Goal: Information Seeking & Learning: Learn about a topic

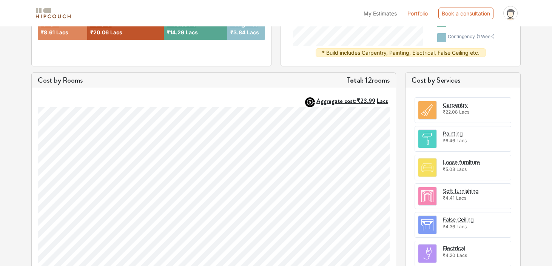
scroll to position [178, 0]
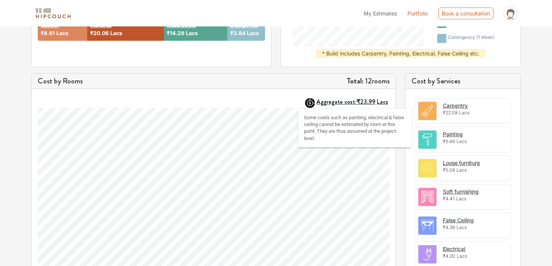
click at [347, 104] on strong "Aggregate cost: ₹23.99 Lacs" at bounding box center [353, 101] width 72 height 9
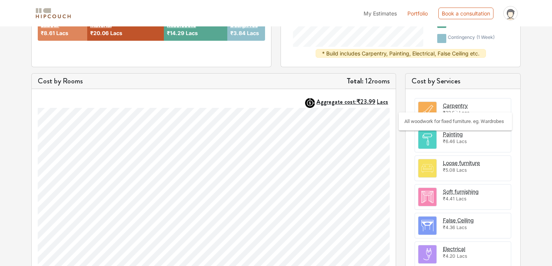
click at [460, 105] on div "Carpentry" at bounding box center [455, 106] width 25 height 8
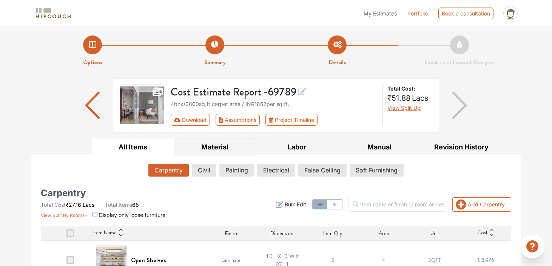
click at [217, 151] on button "Material" at bounding box center [215, 147] width 82 height 17
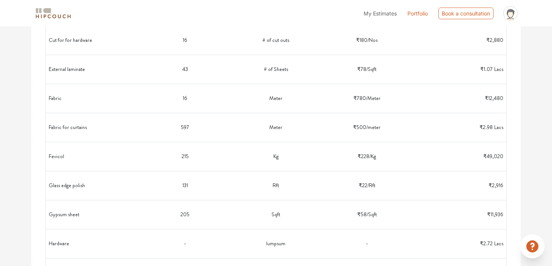
scroll to position [890, 0]
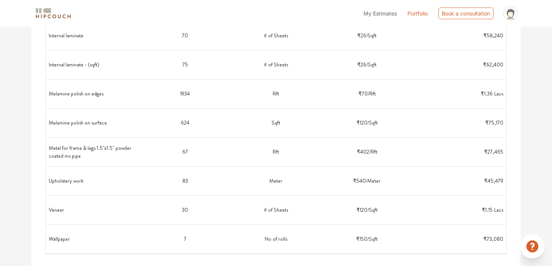
drag, startPoint x: 47, startPoint y: 56, endPoint x: 496, endPoint y: 262, distance: 494.3
copy thead "Material Name Qty Unit of Qty Material rate Total Cost"
click at [209, 72] on td "75" at bounding box center [185, 65] width 91 height 23
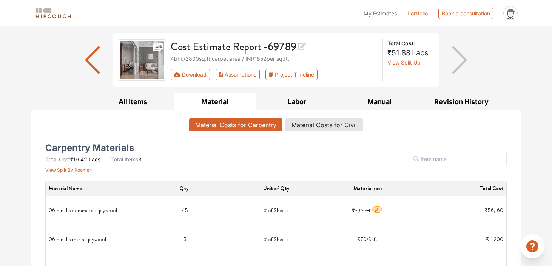
scroll to position [0, 0]
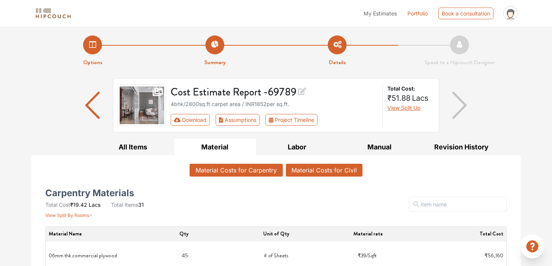
click at [305, 172] on button "Material Costs for Civil" at bounding box center [324, 170] width 77 height 13
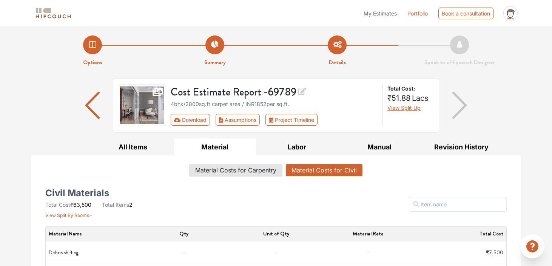
scroll to position [33, 0]
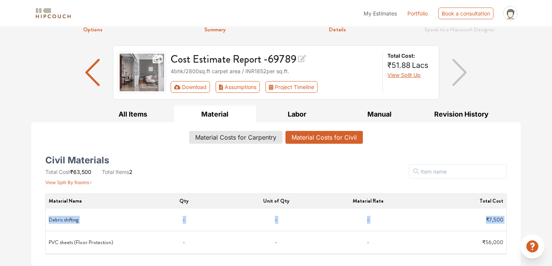
drag, startPoint x: 49, startPoint y: 219, endPoint x: 97, endPoint y: 230, distance: 49.7
click at [100, 233] on tbody "Debris shifting - - - ₹7,500 PVC sheets (Floor Protection) - - - ₹56,000" at bounding box center [276, 232] width 462 height 46
click at [69, 217] on td "Debris shifting" at bounding box center [92, 220] width 92 height 23
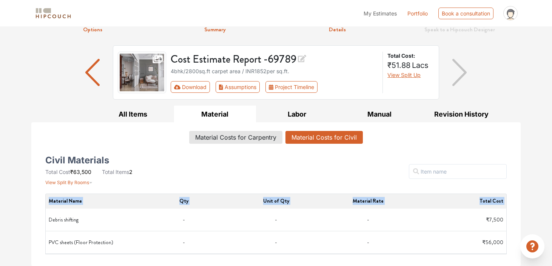
drag, startPoint x: 48, startPoint y: 217, endPoint x: 463, endPoint y: 255, distance: 416.9
click at [463, 255] on div "Civil Materials Total Cost ₹63,500 Total Items 2 View Split By Rooms Filter Mat…" at bounding box center [276, 205] width 480 height 111
copy thead "Material Name Qty Unit of Qty Material Rate Total Cost"
click at [177, 180] on div "Civil Materials Total Cost ₹63,500 Total Items 2 View Split By Rooms" at bounding box center [119, 172] width 148 height 29
click at [300, 118] on button "Labor" at bounding box center [297, 114] width 82 height 17
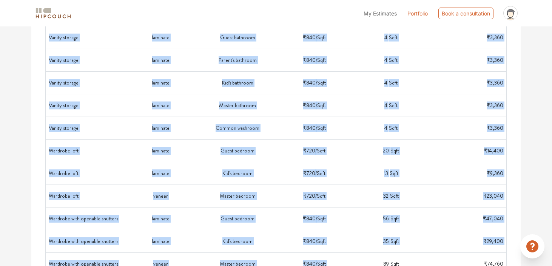
scroll to position [1235, 0]
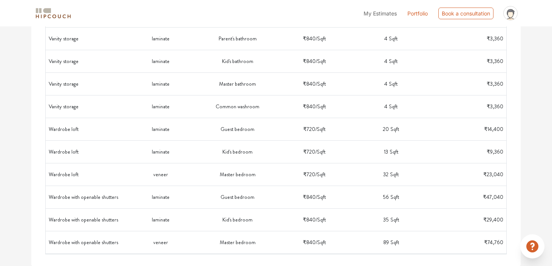
drag, startPoint x: 48, startPoint y: 86, endPoint x: 379, endPoint y: 295, distance: 391.4
copy thead
click at [201, 221] on td "Kid's bedroom" at bounding box center [237, 220] width 77 height 23
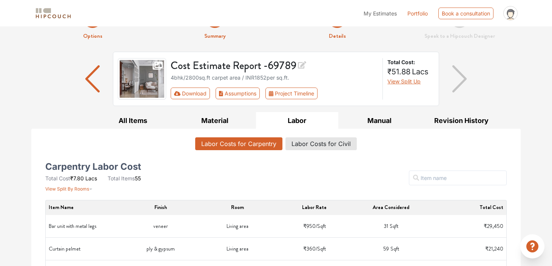
scroll to position [0, 0]
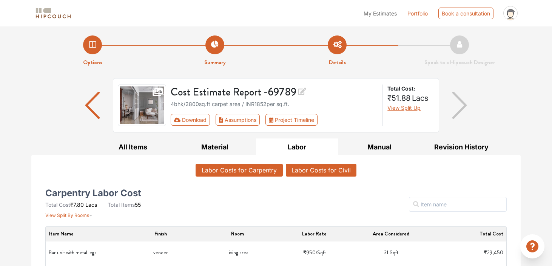
click at [317, 172] on button "Labor Costs for Civil" at bounding box center [321, 170] width 71 height 13
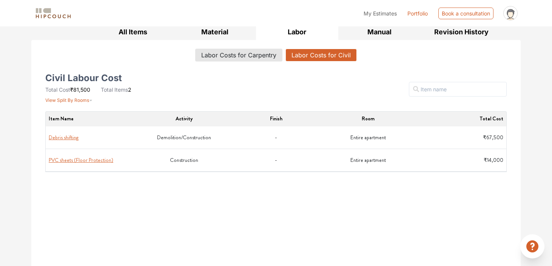
scroll to position [118, 0]
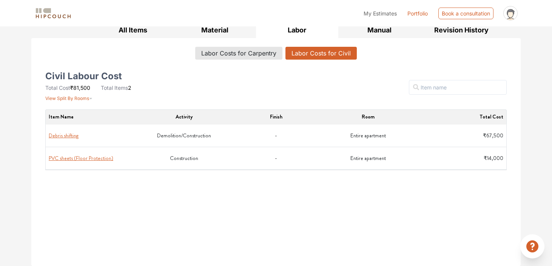
click at [70, 136] on button "Debris shifting" at bounding box center [64, 136] width 30 height 8
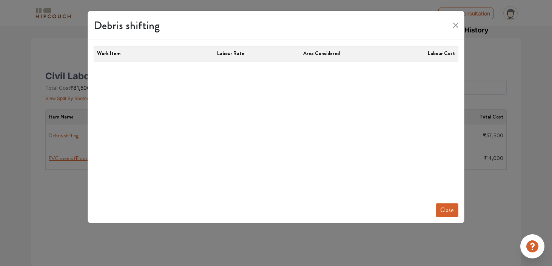
click at [453, 213] on button "Close" at bounding box center [447, 211] width 23 height 14
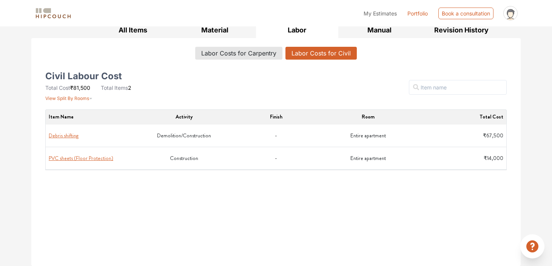
click at [58, 137] on button "Debris shifting" at bounding box center [64, 136] width 30 height 8
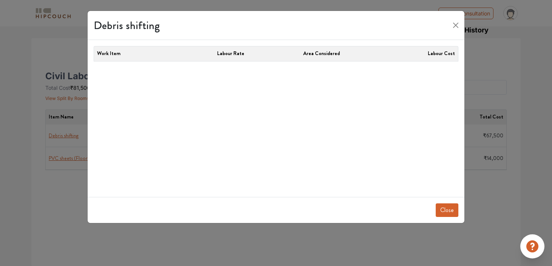
drag, startPoint x: 452, startPoint y: 213, endPoint x: 459, endPoint y: 231, distance: 18.7
click at [452, 213] on button "Close" at bounding box center [447, 211] width 23 height 14
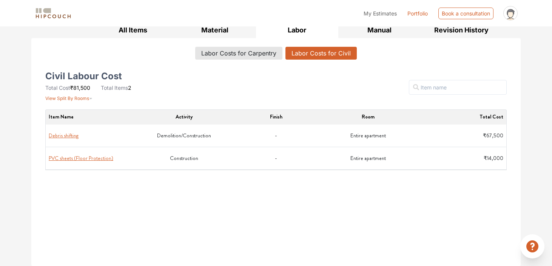
drag, startPoint x: 49, startPoint y: 115, endPoint x: 507, endPoint y: 161, distance: 460.3
click at [507, 161] on div "Civil Labour Cost Total Cost ₹81,500 Total Items 2 View Split By Rooms Filter I…" at bounding box center [276, 166] width 471 height 187
copy thead
click at [306, 193] on div "Item Name Activity Finish Room Total Cost Debris shifting Debris shifting Work …" at bounding box center [276, 185] width 462 height 151
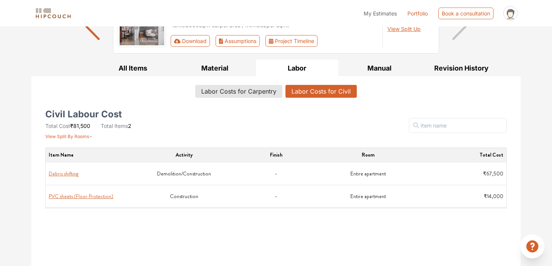
scroll to position [0, 0]
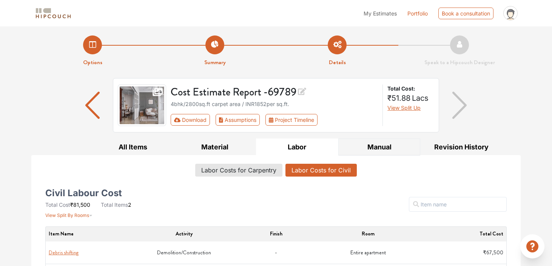
click at [379, 143] on button "Manual" at bounding box center [380, 147] width 82 height 17
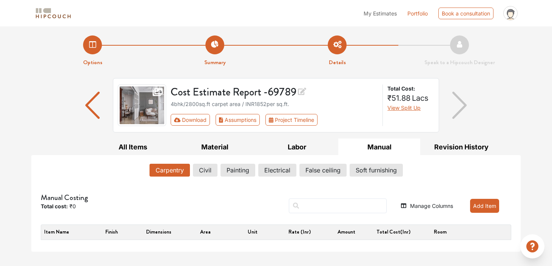
click at [339, 139] on button "Manual" at bounding box center [380, 147] width 82 height 17
click at [197, 173] on button "Civil" at bounding box center [205, 170] width 24 height 13
click at [231, 169] on button "Painting" at bounding box center [238, 170] width 34 height 13
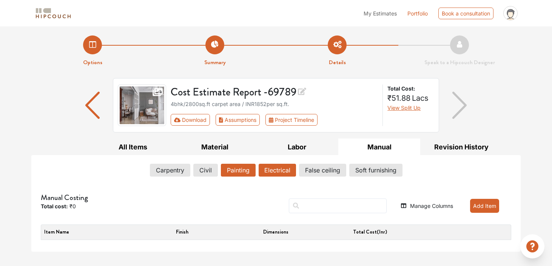
click at [272, 170] on button "Electrical" at bounding box center [277, 170] width 37 height 13
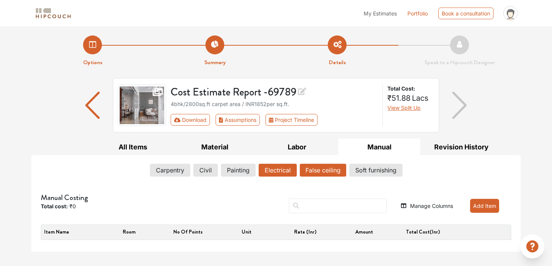
click at [330, 173] on button "False ceiling" at bounding box center [323, 170] width 46 height 13
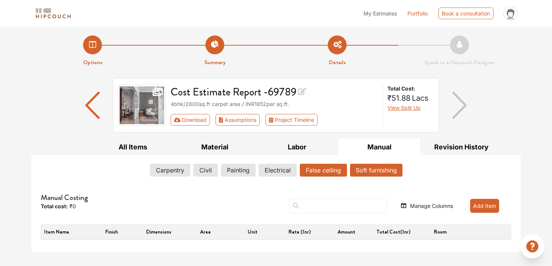
click at [380, 170] on button "Soft furnishing" at bounding box center [376, 170] width 53 height 13
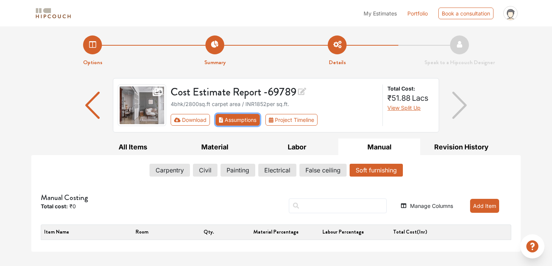
click at [229, 122] on button "Assumptions" at bounding box center [238, 120] width 44 height 12
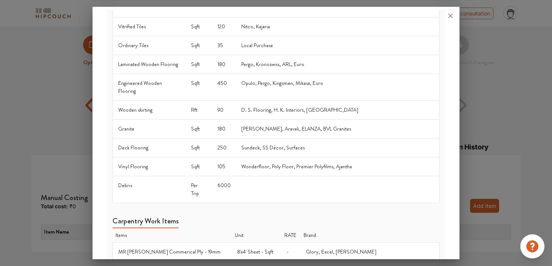
scroll to position [175, 0]
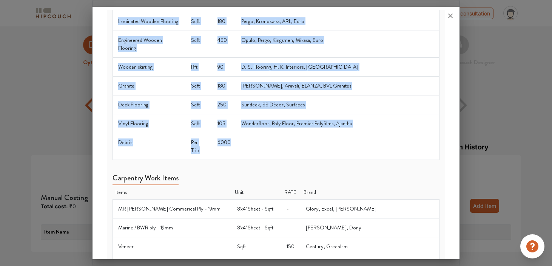
drag, startPoint x: 116, startPoint y: 77, endPoint x: 366, endPoint y: 125, distance: 255.1
click at [366, 125] on table "Items Unit RATE Brand Marble Sqft 350 Classic Marble Company, Kalingastone, Dre…" at bounding box center [277, 27] width 328 height 265
copy table "Items Unit RATE Brand Marble Sqft 350 Classic Marble Company, Kalingastone, Dre…"
click at [308, 133] on td at bounding box center [338, 146] width 204 height 27
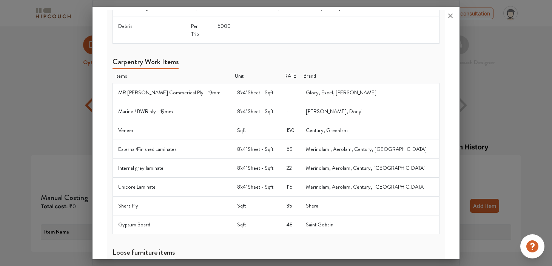
scroll to position [292, 0]
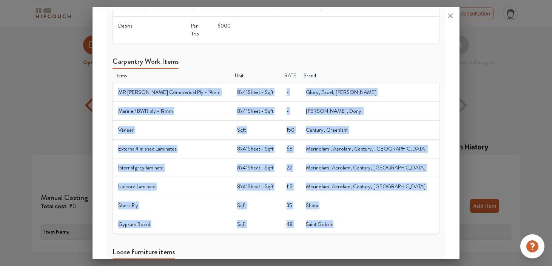
drag, startPoint x: 117, startPoint y: 67, endPoint x: 358, endPoint y: 200, distance: 275.3
click at [358, 200] on tbody "MR grade Commerical Ply - 19mm 8'x4' Sheet - Sqft - Glory, Excel, [PERSON_NAME]…" at bounding box center [276, 158] width 327 height 151
copy tbody "MR grade Commerical Ply - 19mm 8'x4' Sheet - Sqft - Glory, Excel, [PERSON_NAME]…"
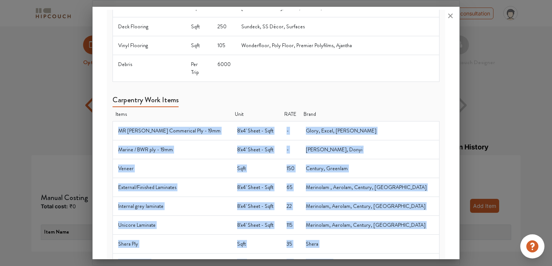
scroll to position [120, 0]
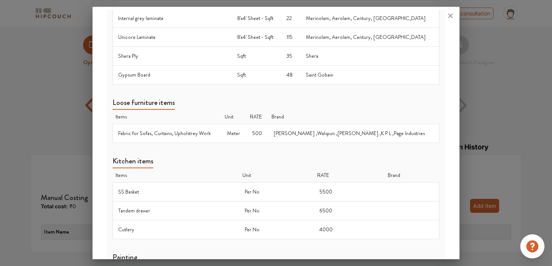
scroll to position [442, 0]
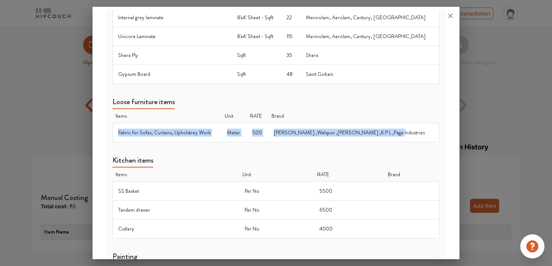
drag, startPoint x: 117, startPoint y: 107, endPoint x: 433, endPoint y: 108, distance: 316.3
click at [433, 124] on tr "Fabric for Sofas, Curtains, Upholstrey Work Meter 500 [PERSON_NAME] ,Walspun ,[…" at bounding box center [276, 133] width 327 height 19
copy tr "Fabric for Sofas, Curtains, Upholstrey Work Meter 500 [PERSON_NAME] ,Walspun ,[…"
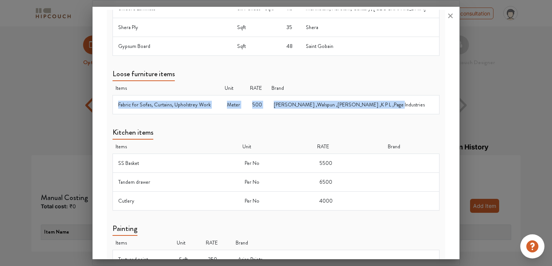
scroll to position [490, 0]
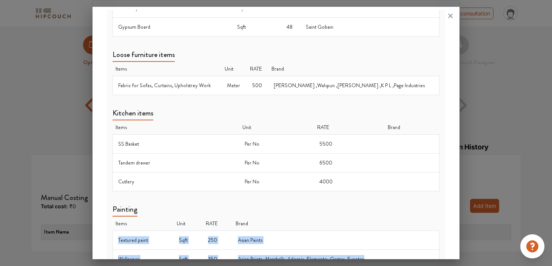
drag, startPoint x: 118, startPoint y: 215, endPoint x: 378, endPoint y: 240, distance: 261.6
click at [378, 240] on tbody "Textured paint Sqft 250 Asian Paints Wallpaper Sqft 350 Asian Paints ,Marshalls…" at bounding box center [276, 250] width 327 height 38
copy tbody "Textured paint Sqft 250 Asian Paints Wallpaper Sqft 350 Asian Paints ,Marshalls…"
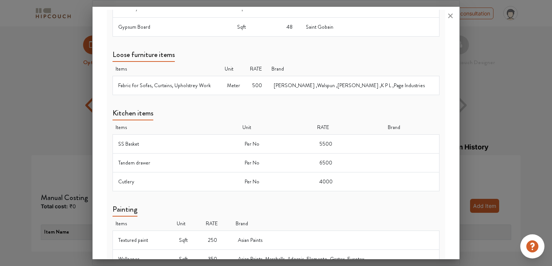
click at [204, 198] on div "Painting Items Unit RATE Brand Textured paint Sqft 250 Asian Paints Wallpaper S…" at bounding box center [277, 233] width 328 height 71
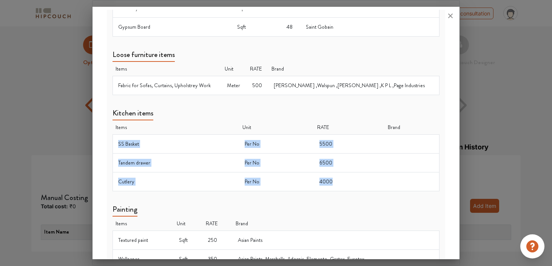
drag, startPoint x: 115, startPoint y: 118, endPoint x: 362, endPoint y: 156, distance: 249.3
click at [362, 156] on tbody "SS Basket Per No 5500 Tandem drawer Per No 6500 Cutlery Per No 4000" at bounding box center [276, 163] width 327 height 57
copy tbody "SS Basket Per No 5500 Tandem drawer Per No 6500 Cutlery Per No 4000"
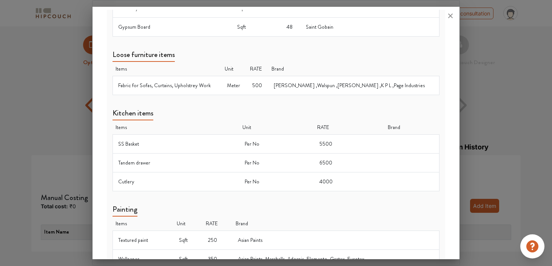
click at [308, 198] on div "Painting Items Unit RATE Brand Textured paint Sqft 250 Asian Paints Wallpaper S…" at bounding box center [277, 233] width 328 height 71
drag, startPoint x: 113, startPoint y: 104, endPoint x: 344, endPoint y: 108, distance: 230.5
click at [344, 121] on tr "Items Unit RATE Brand" at bounding box center [276, 128] width 327 height 14
click at [307, 198] on div "Painting Items Unit RATE Brand Textured paint Sqft 250 Asian Paints Wallpaper S…" at bounding box center [277, 233] width 328 height 71
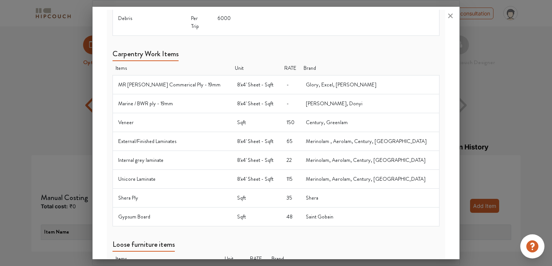
scroll to position [0, 0]
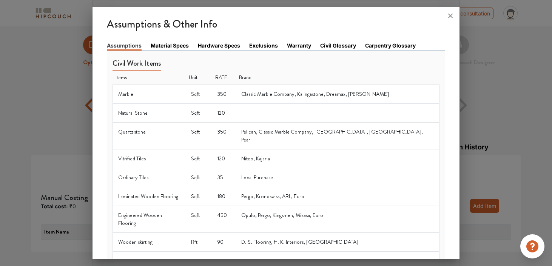
click at [171, 46] on link "Material Specs" at bounding box center [170, 46] width 38 height 8
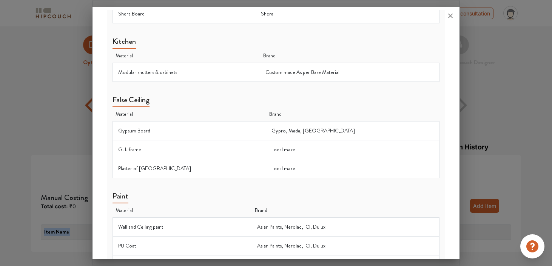
scroll to position [663, 0]
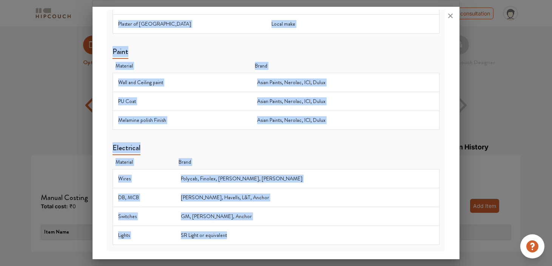
drag, startPoint x: 113, startPoint y: 64, endPoint x: 363, endPoint y: 236, distance: 303.5
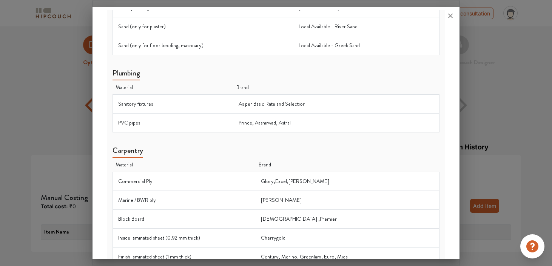
scroll to position [0, 0]
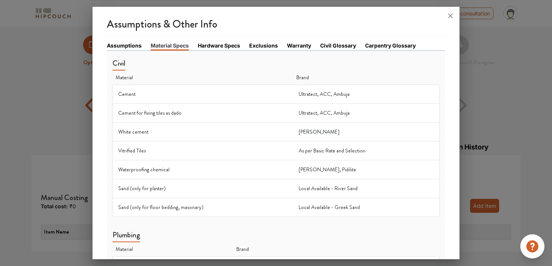
click at [223, 48] on link "Hardware Specs" at bounding box center [219, 46] width 42 height 8
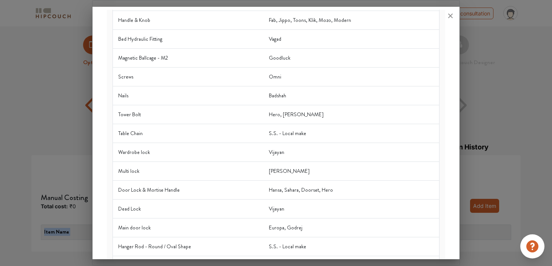
scroll to position [161, 0]
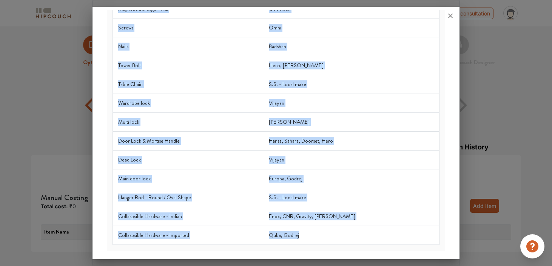
drag, startPoint x: 117, startPoint y: 58, endPoint x: 337, endPoint y: 242, distance: 286.7
click at [337, 242] on table "Material Brand Ball Bearing Telescopic Channel Rado, Baba Butt / L / Duck Hinge…" at bounding box center [277, 68] width 328 height 354
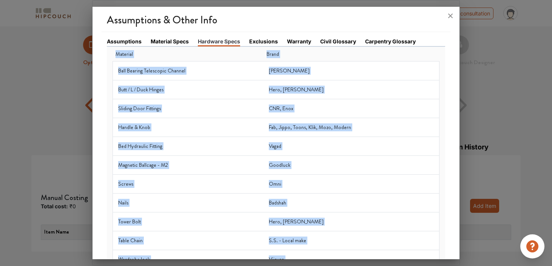
scroll to position [0, 0]
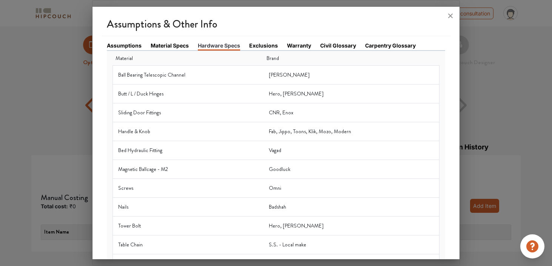
click at [265, 45] on link "Exclusions" at bounding box center [263, 46] width 29 height 8
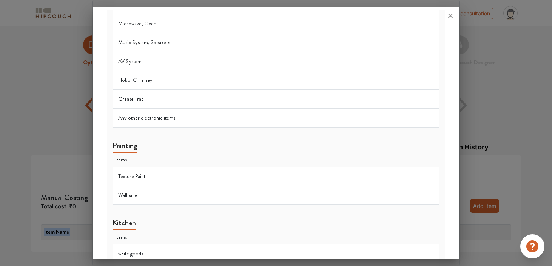
scroll to position [894, 0]
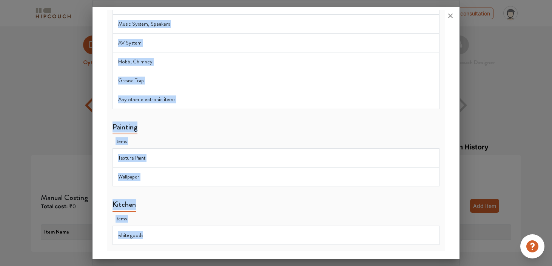
drag, startPoint x: 112, startPoint y: 63, endPoint x: 192, endPoint y: 239, distance: 193.4
click at [236, 159] on td "Texture Paint" at bounding box center [276, 158] width 327 height 19
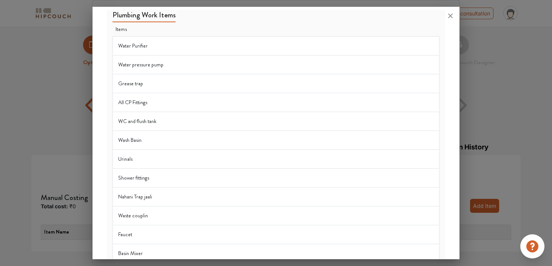
scroll to position [0, 0]
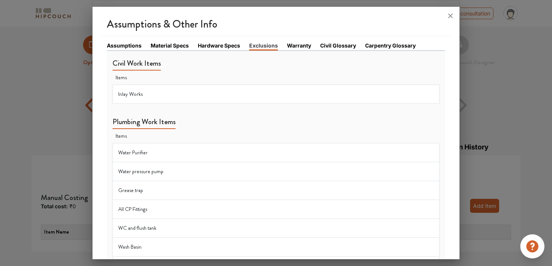
click at [291, 44] on link "Warranty" at bounding box center [299, 46] width 24 height 8
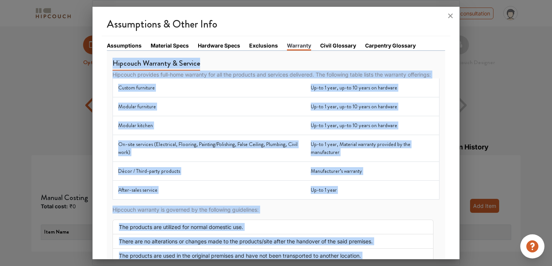
scroll to position [142, 0]
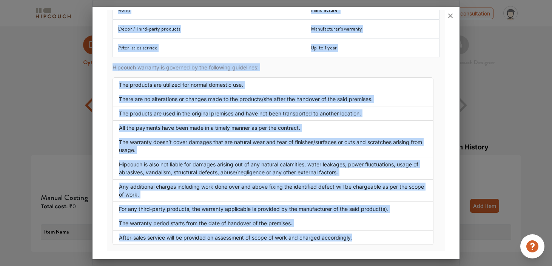
drag, startPoint x: 113, startPoint y: 63, endPoint x: 396, endPoint y: 246, distance: 336.6
click at [403, 249] on div "Hipcouch Warranty & Service Hipcouch provides full-home warranty for all the pr…" at bounding box center [276, 80] width 339 height 343
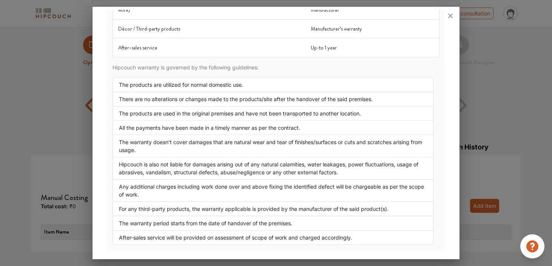
click at [373, 109] on li "The products are used in the original premises and have not been transported to…" at bounding box center [274, 114] width 322 height 14
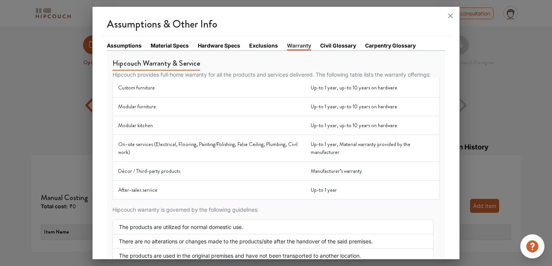
click at [343, 48] on link "Civil Glossary" at bounding box center [338, 46] width 36 height 8
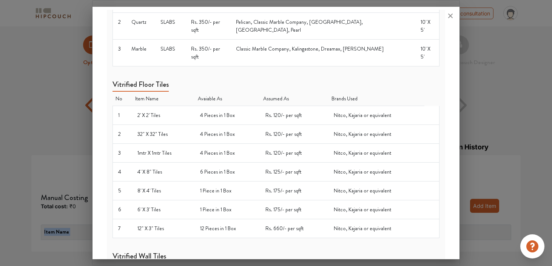
scroll to position [654, 0]
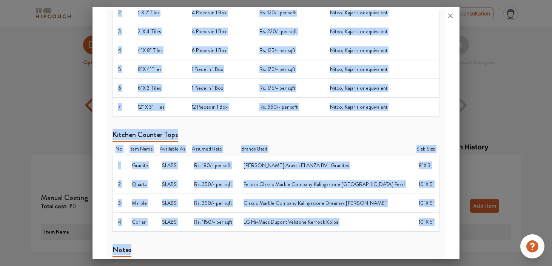
drag, startPoint x: 113, startPoint y: 63, endPoint x: 454, endPoint y: 243, distance: 385.2
click at [454, 243] on div "Assumptions & Other Info Assumptions Material Specs Hardware Specs Exclusions W…" at bounding box center [277, 135] width 368 height 250
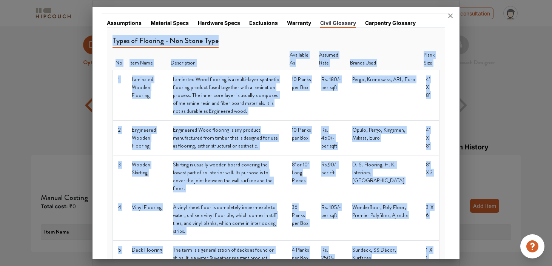
scroll to position [0, 0]
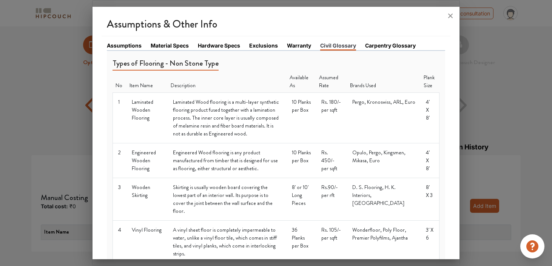
click at [401, 47] on link "Carpentry Glossary" at bounding box center [390, 46] width 51 height 8
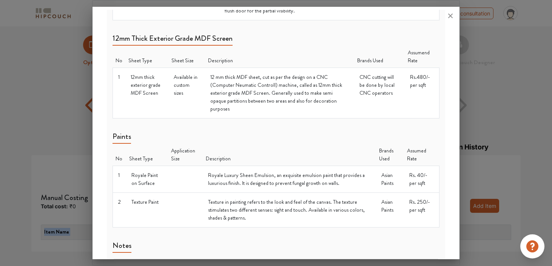
scroll to position [957, 0]
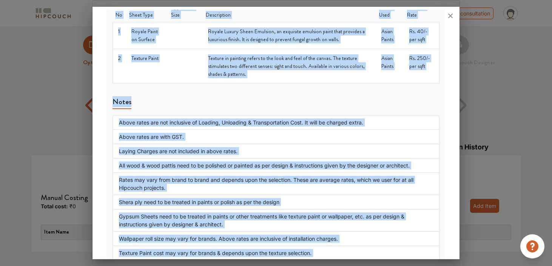
drag, startPoint x: 114, startPoint y: 63, endPoint x: 360, endPoint y: 250, distance: 309.0
click at [388, 115] on li "Above rates are not inclusive of Loading, Unloading & Transportation Cost. It w…" at bounding box center [277, 122] width 328 height 15
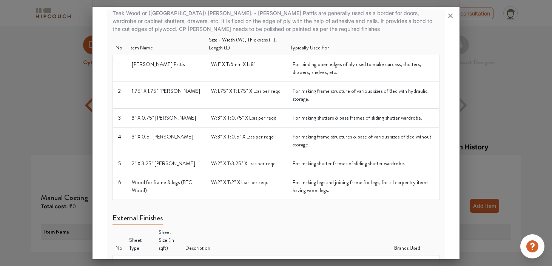
scroll to position [0, 0]
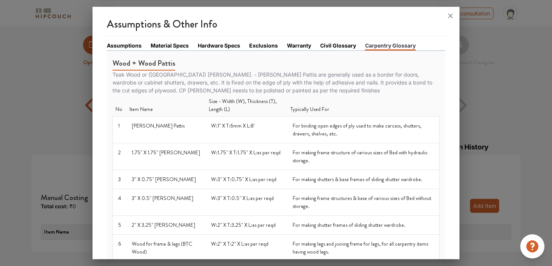
click at [129, 46] on link "Assumptions" at bounding box center [124, 46] width 35 height 8
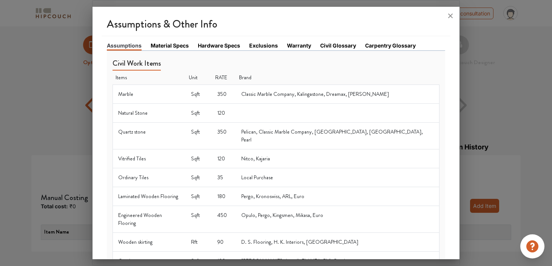
click at [323, 46] on link "Civil Glossary" at bounding box center [338, 46] width 36 height 8
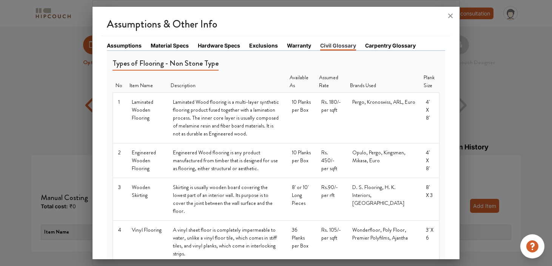
click at [452, 16] on icon at bounding box center [451, 16] width 12 height 12
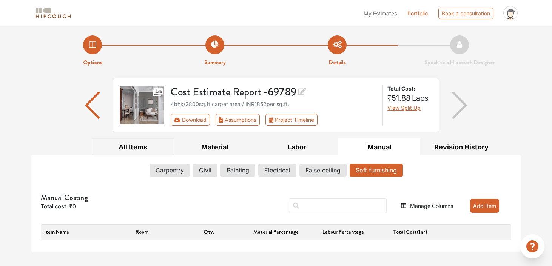
click at [138, 153] on button "All Items" at bounding box center [133, 147] width 82 height 17
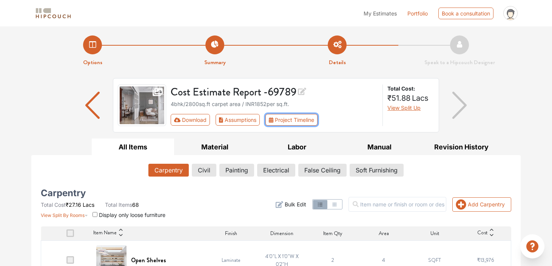
click at [289, 122] on button "Project Timeline" at bounding box center [292, 120] width 52 height 12
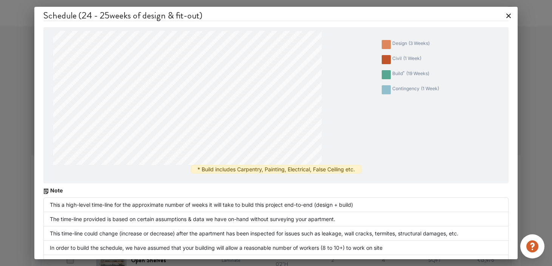
click at [507, 16] on icon at bounding box center [509, 16] width 12 height 12
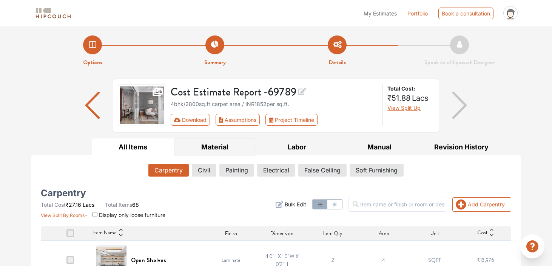
click at [214, 150] on button "Material" at bounding box center [215, 147] width 82 height 17
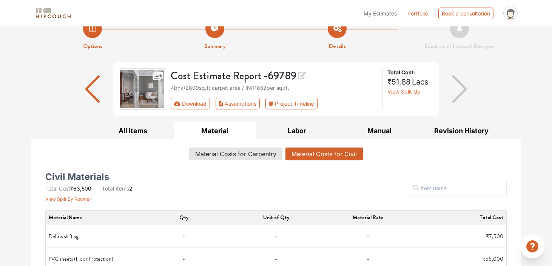
scroll to position [33, 0]
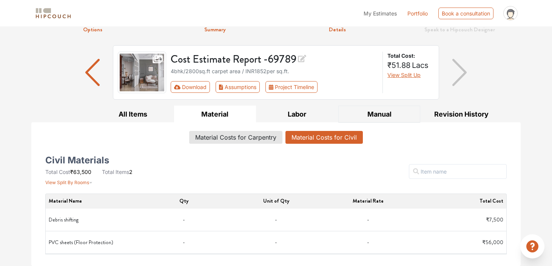
click at [389, 113] on button "Manual" at bounding box center [380, 114] width 82 height 17
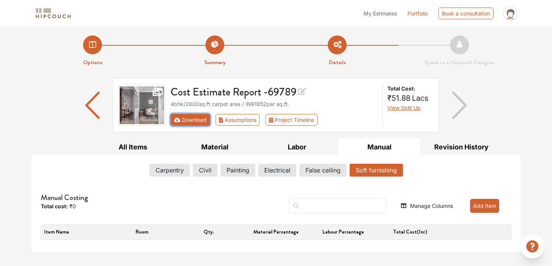
click at [195, 117] on button "Download" at bounding box center [191, 120] width 40 height 12
